Goal: Check status: Check status

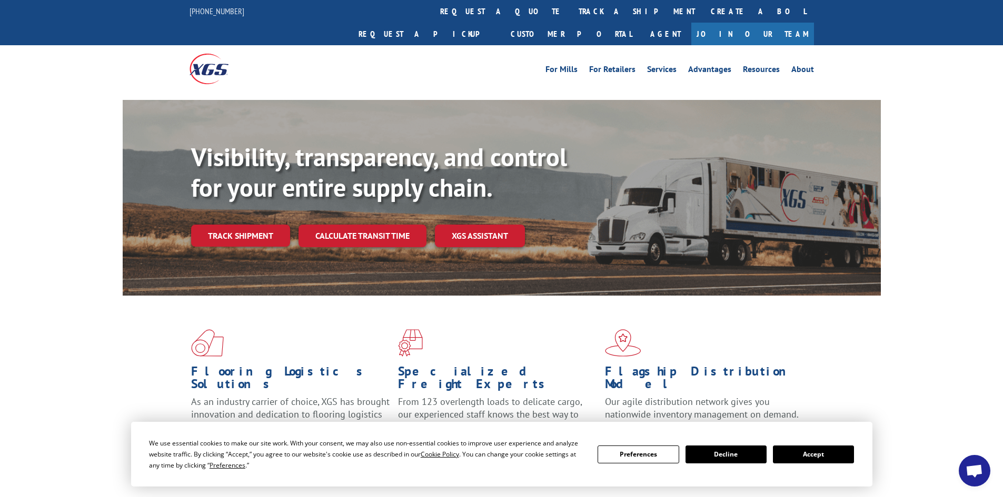
click at [571, 9] on link "track a shipment" at bounding box center [637, 11] width 132 height 23
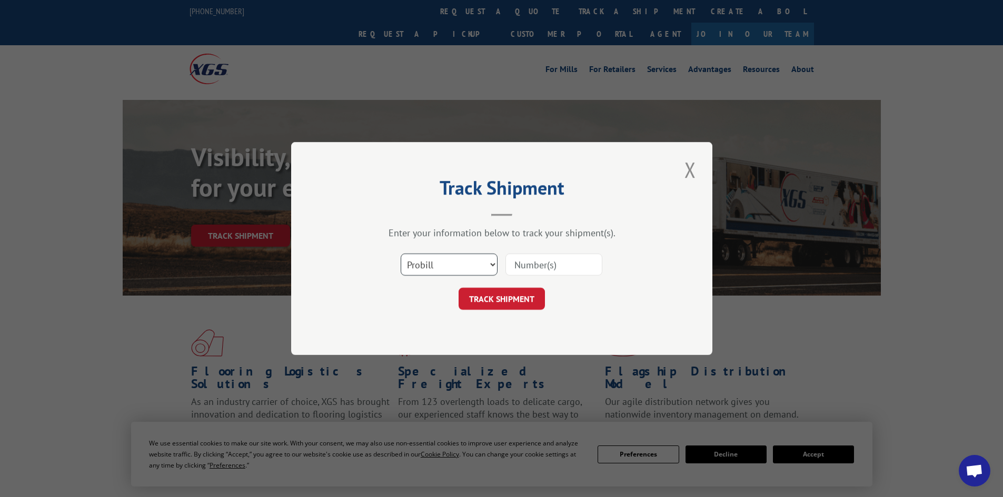
click at [492, 265] on select "Select category... Probill BOL PO" at bounding box center [449, 265] width 97 height 22
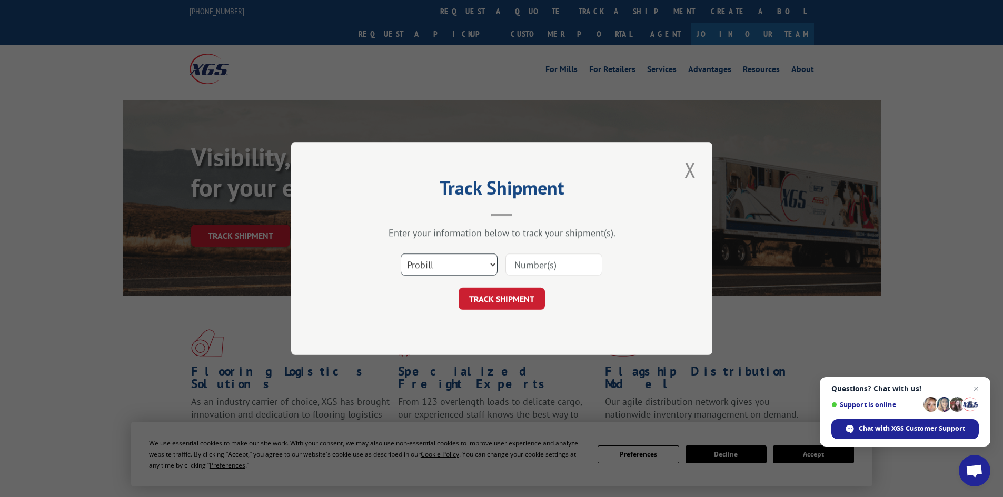
select select "bol"
click at [401, 254] on select "Select category... Probill BOL PO" at bounding box center [449, 265] width 97 height 22
click at [531, 265] on input at bounding box center [553, 265] width 97 height 22
paste input "5934413"
type input "5934413"
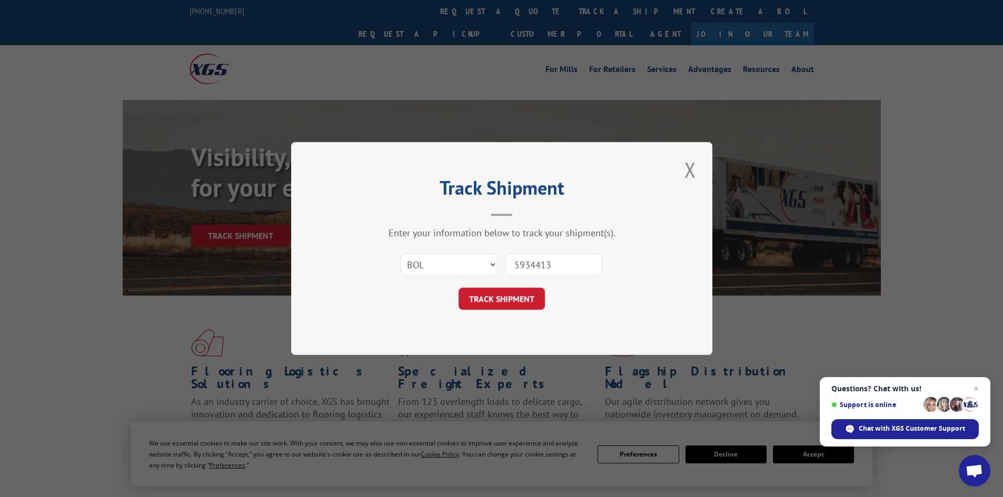
click at [527, 297] on button "TRACK SHIPMENT" at bounding box center [501, 299] width 86 height 22
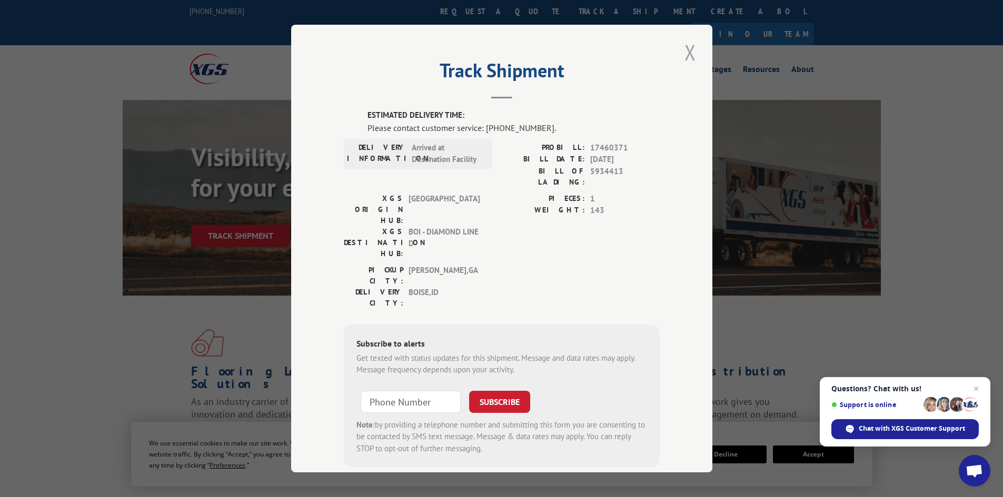
click at [687, 47] on button "Close modal" at bounding box center [690, 52] width 18 height 29
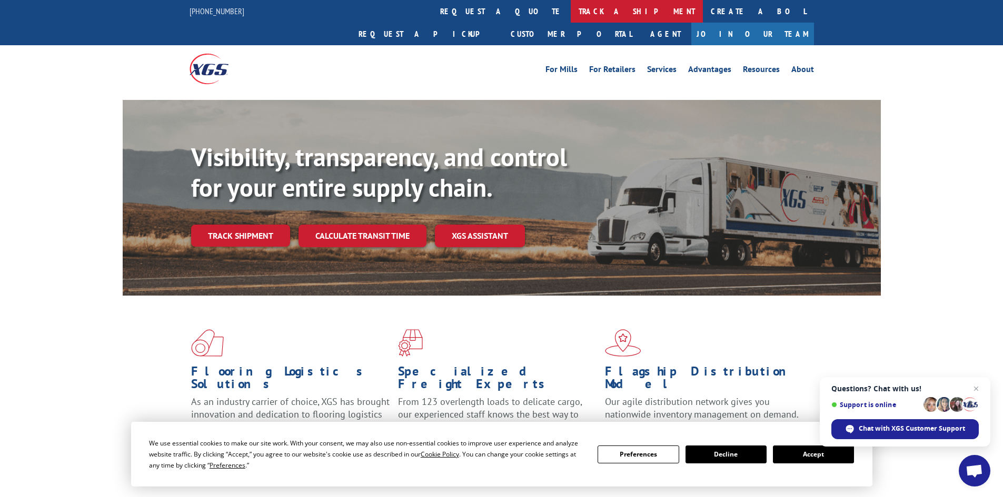
click at [571, 11] on link "track a shipment" at bounding box center [637, 11] width 132 height 23
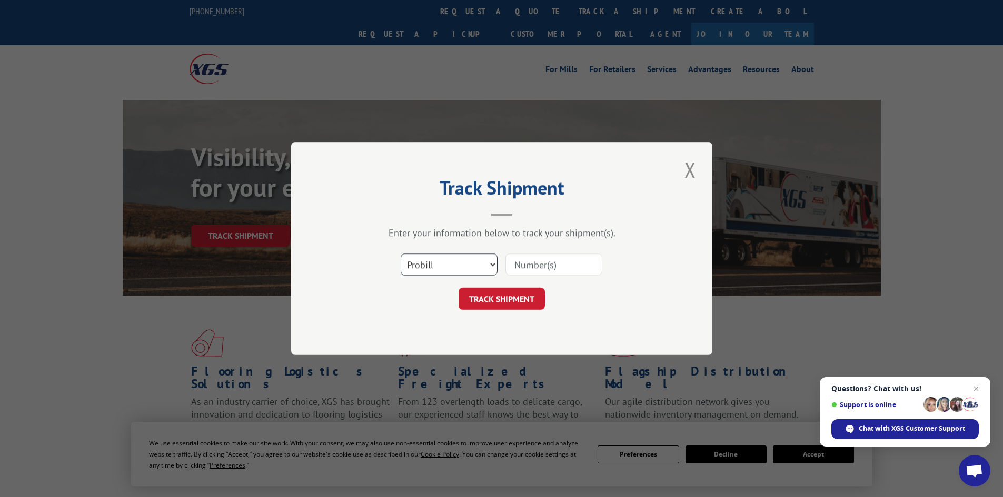
drag, startPoint x: 490, startPoint y: 263, endPoint x: 483, endPoint y: 268, distance: 8.8
click at [490, 264] on select "Select category... Probill BOL PO" at bounding box center [449, 265] width 97 height 22
select select "bol"
click at [401, 254] on select "Select category... Probill BOL PO" at bounding box center [449, 265] width 97 height 22
click at [516, 268] on input at bounding box center [553, 265] width 97 height 22
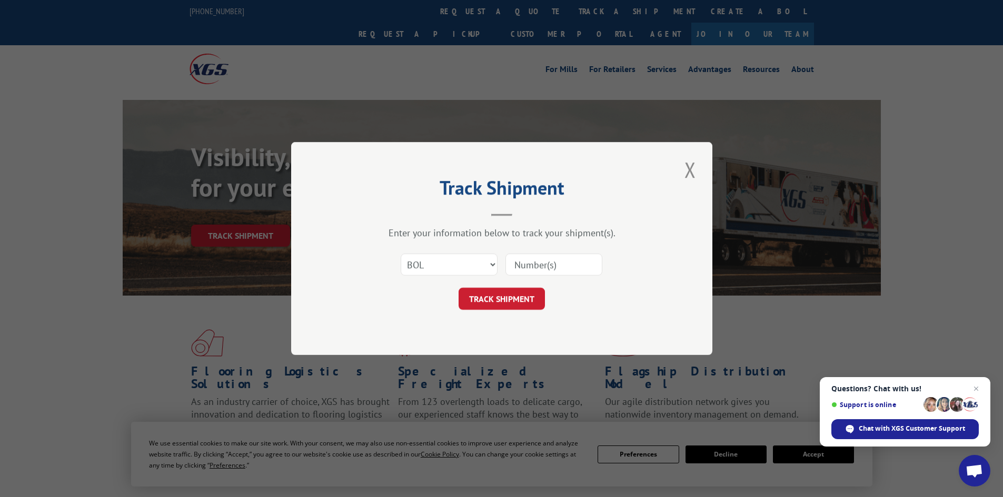
paste input "5934406"
type input "5934406"
click at [526, 293] on button "TRACK SHIPMENT" at bounding box center [501, 299] width 86 height 22
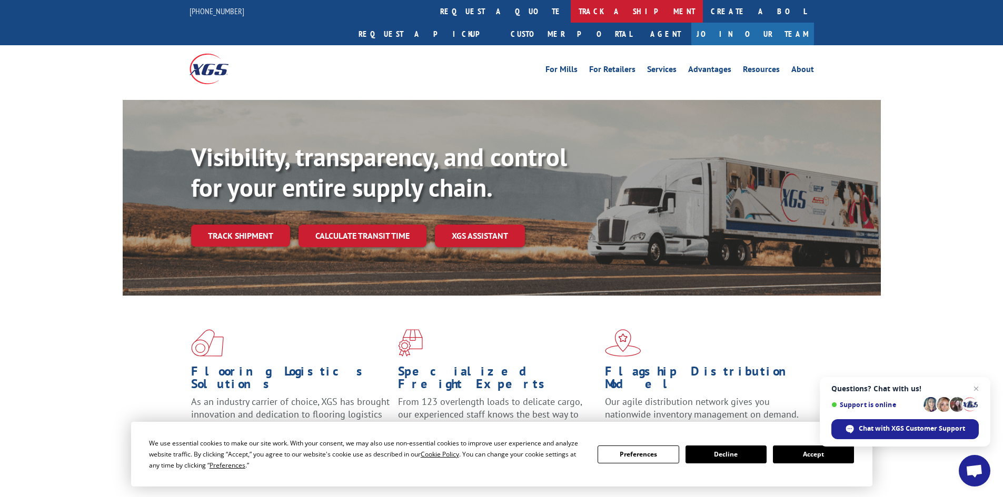
click at [571, 11] on link "track a shipment" at bounding box center [637, 11] width 132 height 23
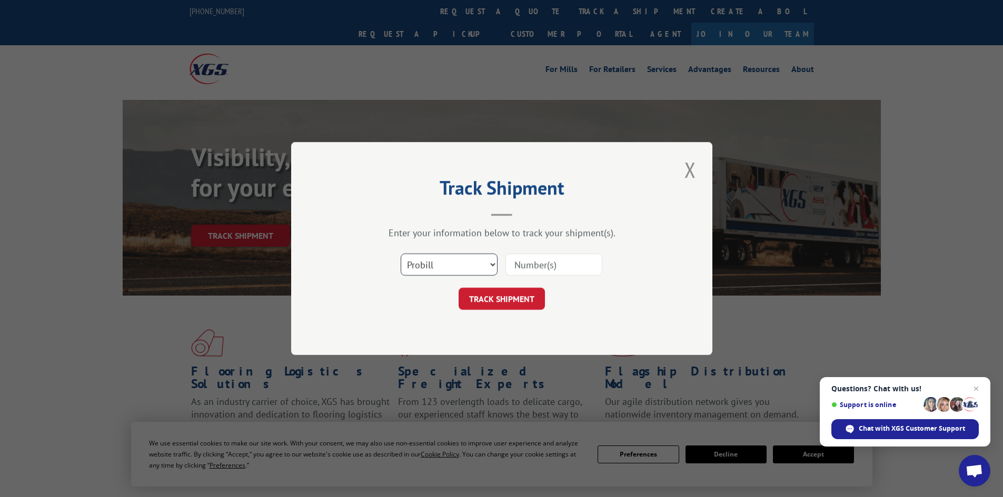
click at [490, 263] on select "Select category... Probill BOL PO" at bounding box center [449, 265] width 97 height 22
select select "bol"
click at [401, 254] on select "Select category... Probill BOL PO" at bounding box center [449, 265] width 97 height 22
click at [530, 263] on input at bounding box center [553, 265] width 97 height 22
paste input "5943268"
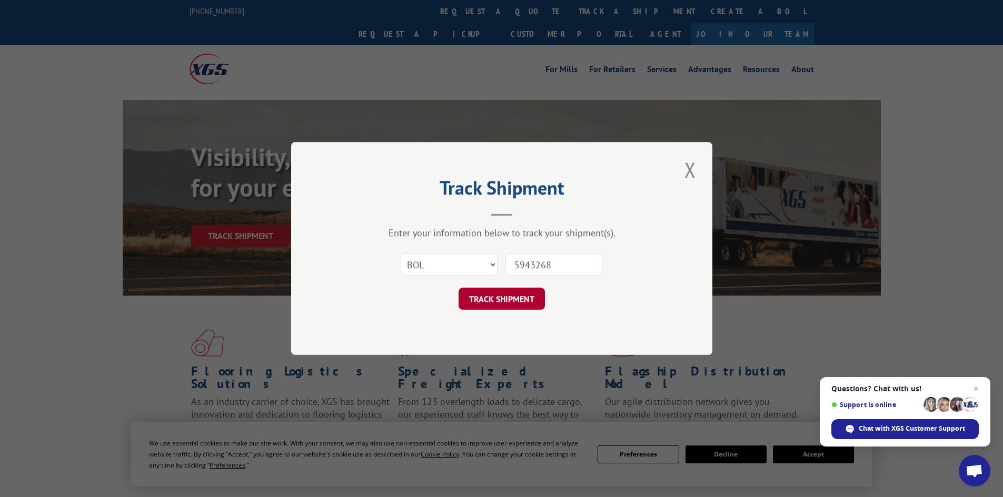
type input "5943268"
click at [524, 299] on button "TRACK SHIPMENT" at bounding box center [501, 299] width 86 height 22
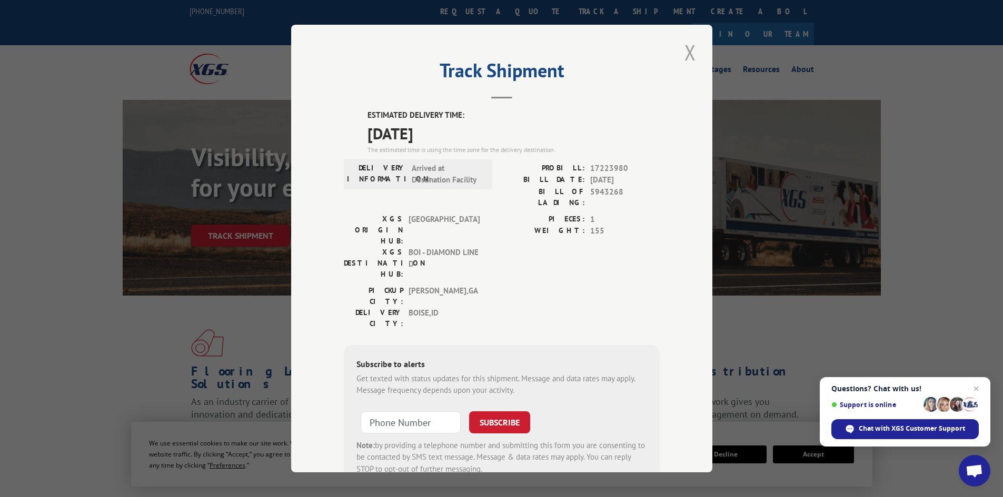
click at [684, 45] on button "Close modal" at bounding box center [690, 52] width 18 height 29
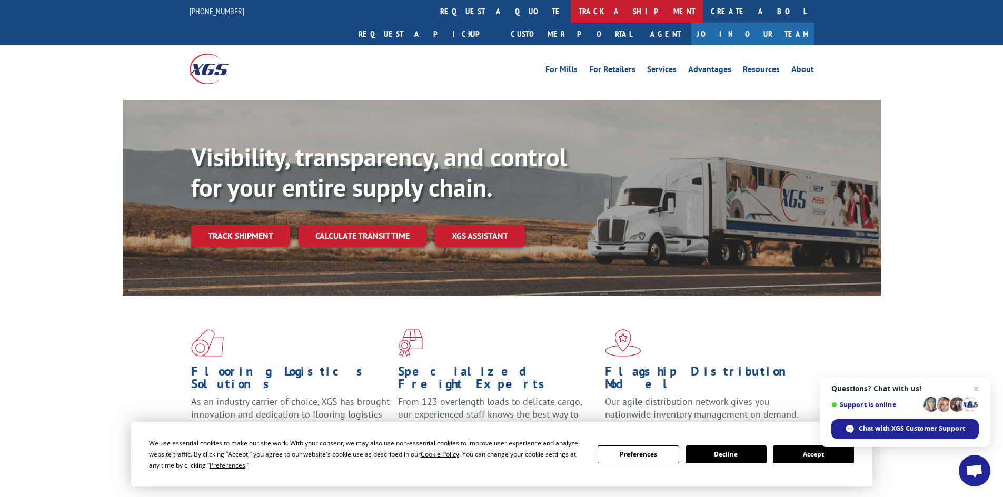
click at [571, 13] on link "track a shipment" at bounding box center [637, 11] width 132 height 23
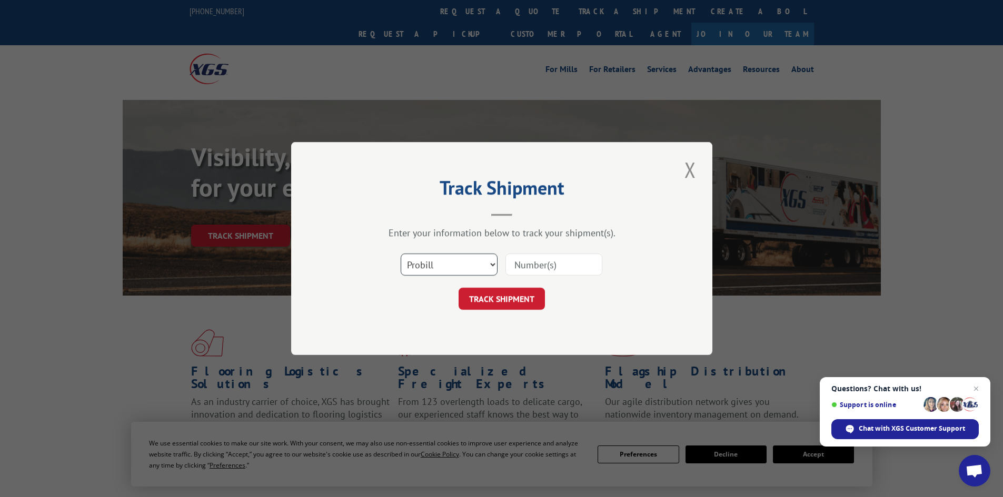
click at [490, 263] on select "Select category... Probill BOL PO" at bounding box center [449, 265] width 97 height 22
select select "bol"
click at [401, 254] on select "Select category... Probill BOL PO" at bounding box center [449, 265] width 97 height 22
click at [519, 265] on input at bounding box center [553, 265] width 97 height 22
paste input "5947236"
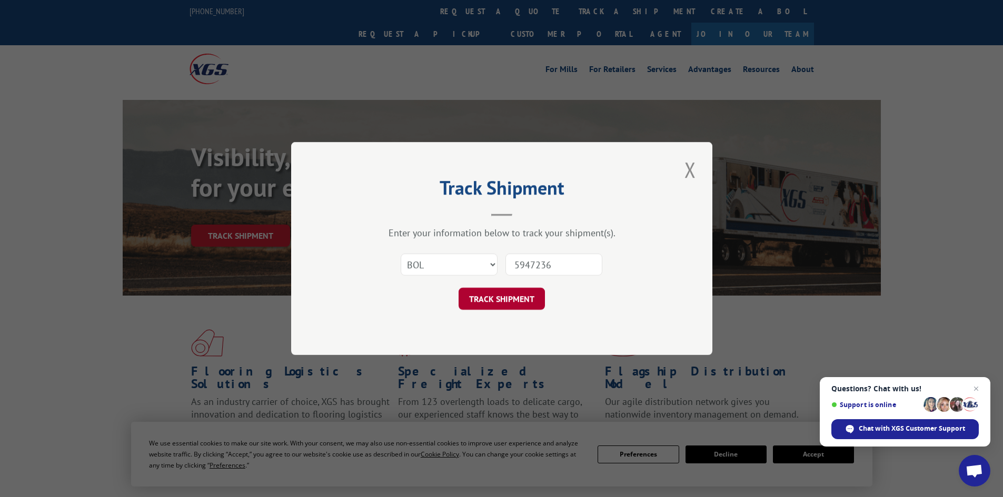
type input "5947236"
click at [520, 302] on button "TRACK SHIPMENT" at bounding box center [501, 299] width 86 height 22
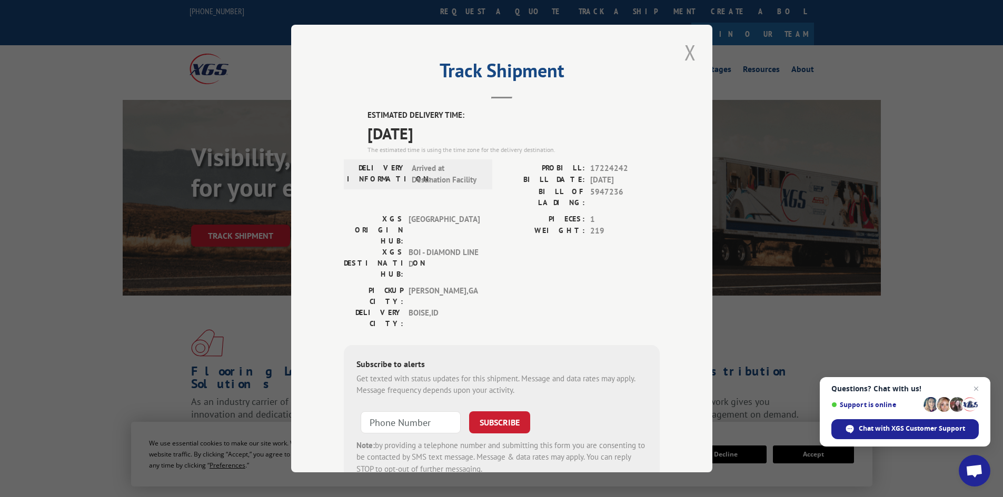
click at [686, 50] on button "Close modal" at bounding box center [690, 52] width 18 height 29
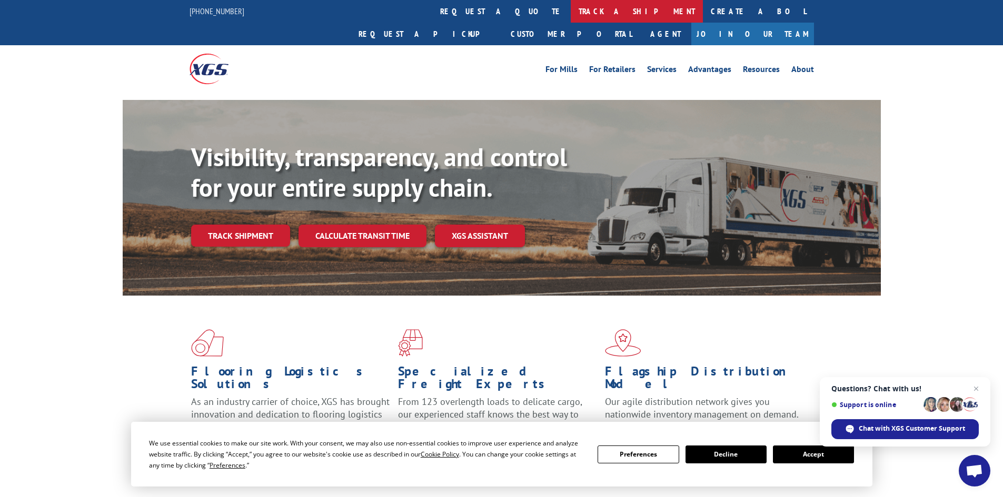
click at [571, 21] on link "track a shipment" at bounding box center [637, 11] width 132 height 23
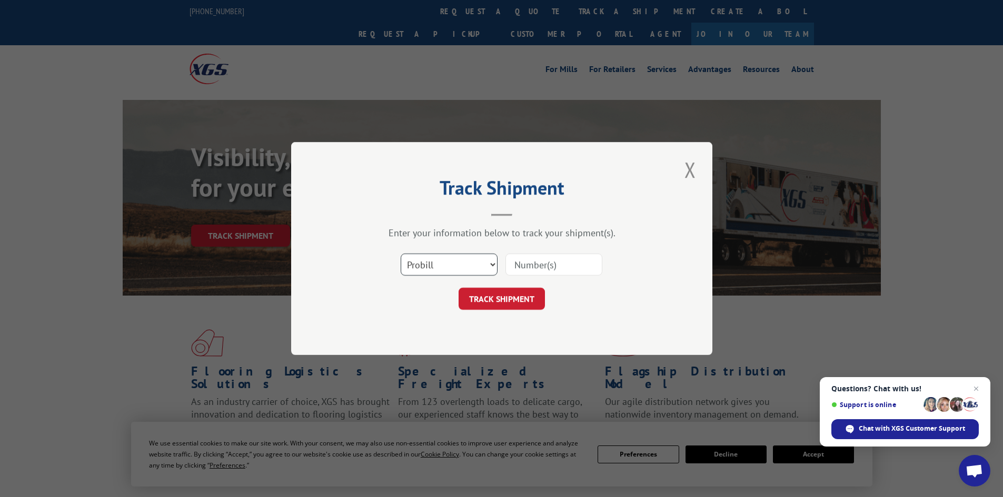
click at [493, 267] on select "Select category... Probill BOL PO" at bounding box center [449, 265] width 97 height 22
select select "bol"
click at [401, 254] on select "Select category... Probill BOL PO" at bounding box center [449, 265] width 97 height 22
click at [527, 263] on input at bounding box center [553, 265] width 97 height 22
paste input "5947252"
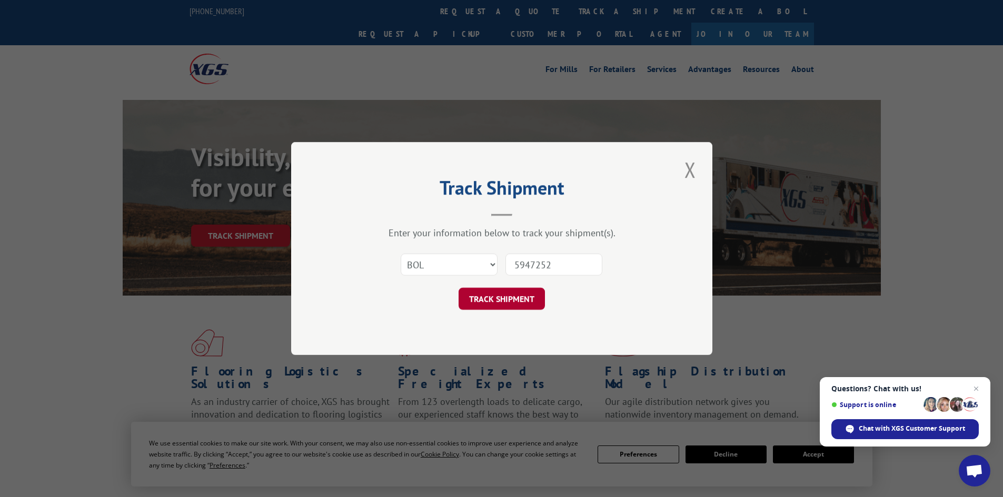
type input "5947252"
click at [514, 303] on button "TRACK SHIPMENT" at bounding box center [501, 299] width 86 height 22
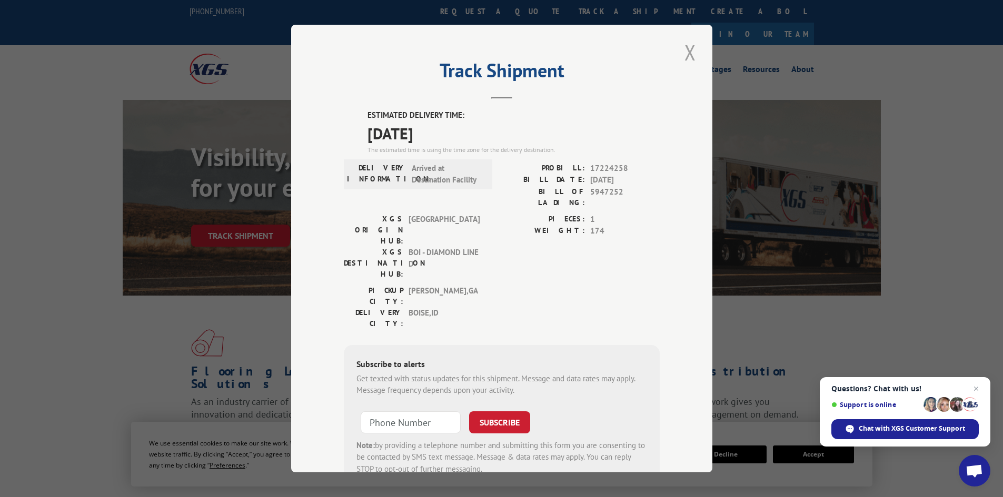
click at [685, 51] on button "Close modal" at bounding box center [690, 52] width 18 height 29
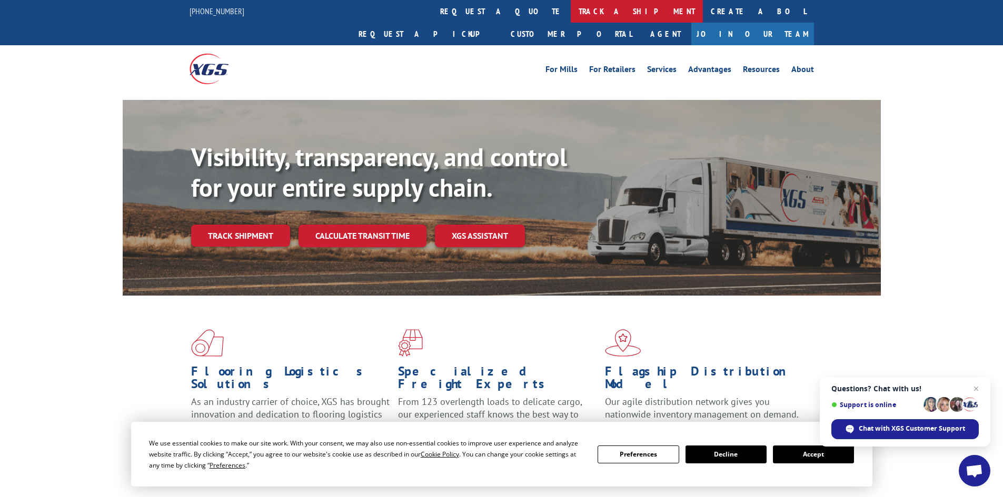
click at [571, 17] on link "track a shipment" at bounding box center [637, 11] width 132 height 23
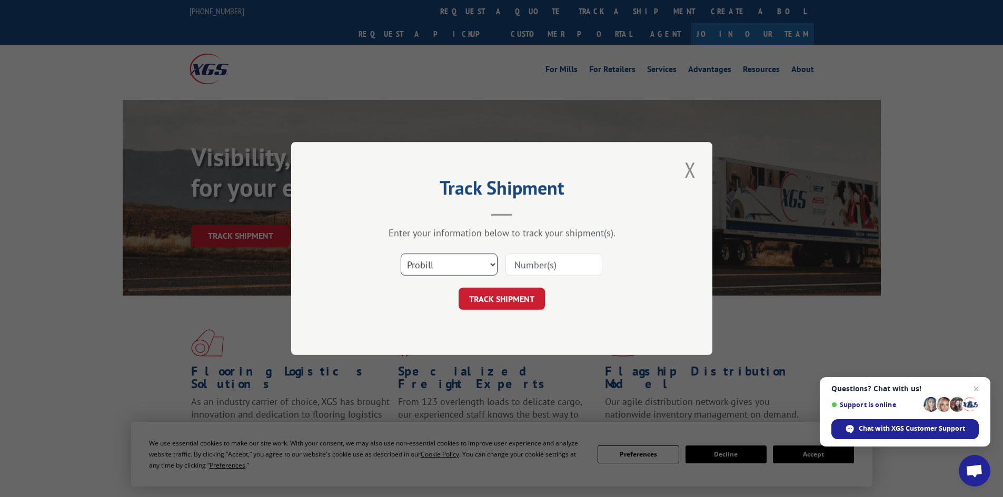
click at [494, 266] on select "Select category... Probill BOL PO" at bounding box center [449, 265] width 97 height 22
select select "bol"
click at [401, 254] on select "Select category... Probill BOL PO" at bounding box center [449, 265] width 97 height 22
click at [528, 264] on input at bounding box center [553, 265] width 97 height 22
paste input "4870056"
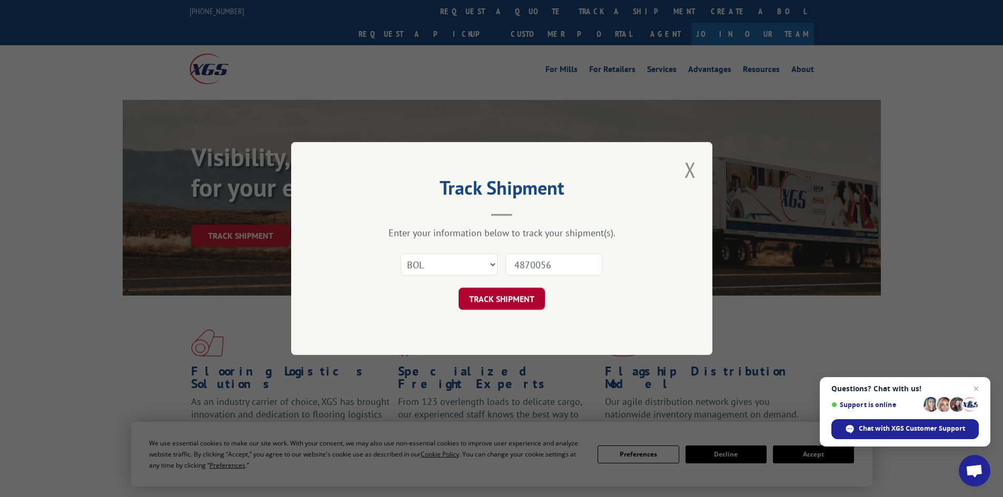
type input "4870056"
click at [515, 301] on button "TRACK SHIPMENT" at bounding box center [501, 299] width 86 height 22
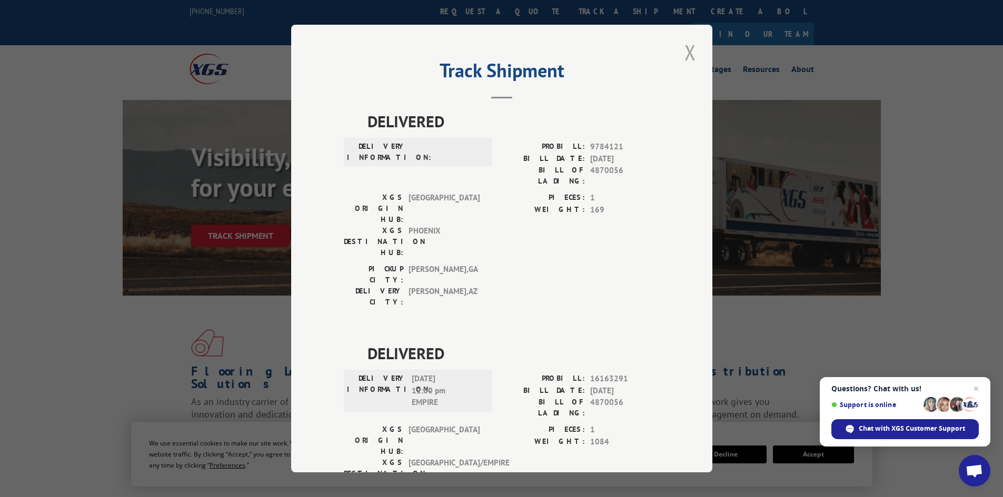
click at [686, 51] on button "Close modal" at bounding box center [690, 52] width 18 height 29
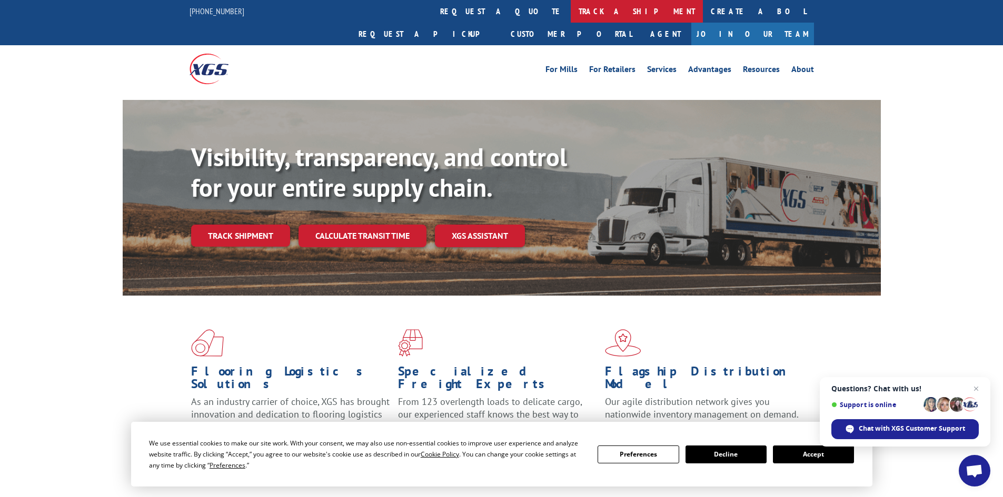
click at [571, 12] on link "track a shipment" at bounding box center [637, 11] width 132 height 23
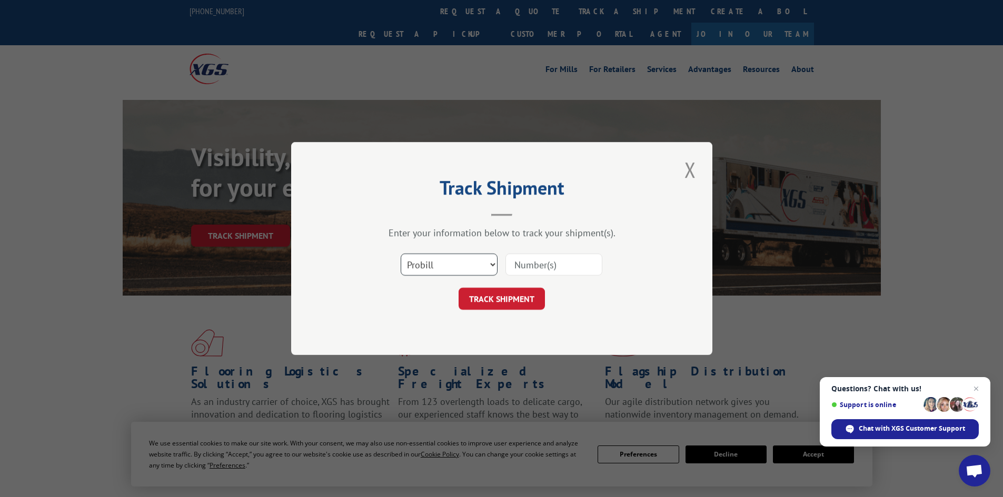
click at [492, 263] on select "Select category... Probill BOL PO" at bounding box center [449, 265] width 97 height 22
select select "bol"
click at [401, 254] on select "Select category... Probill BOL PO" at bounding box center [449, 265] width 97 height 22
click at [526, 265] on input at bounding box center [553, 265] width 97 height 22
paste input "4860149"
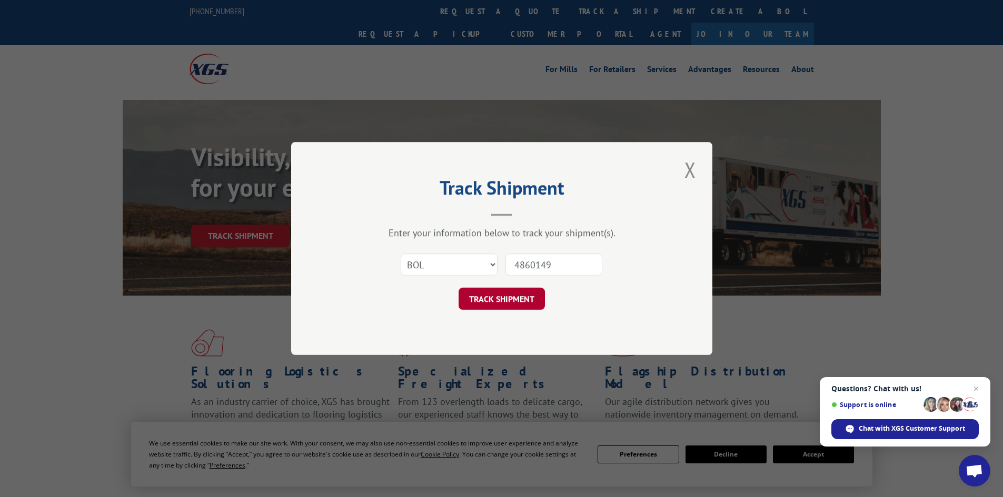
type input "4860149"
click at [492, 295] on button "TRACK SHIPMENT" at bounding box center [501, 299] width 86 height 22
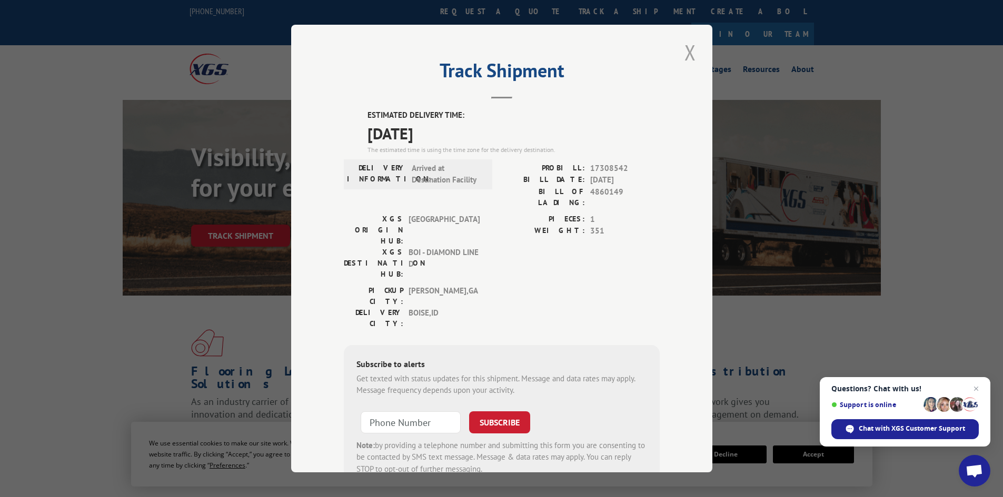
click at [683, 52] on button "Close modal" at bounding box center [690, 52] width 18 height 29
